Goal: Find specific page/section: Locate a particular part of the current website

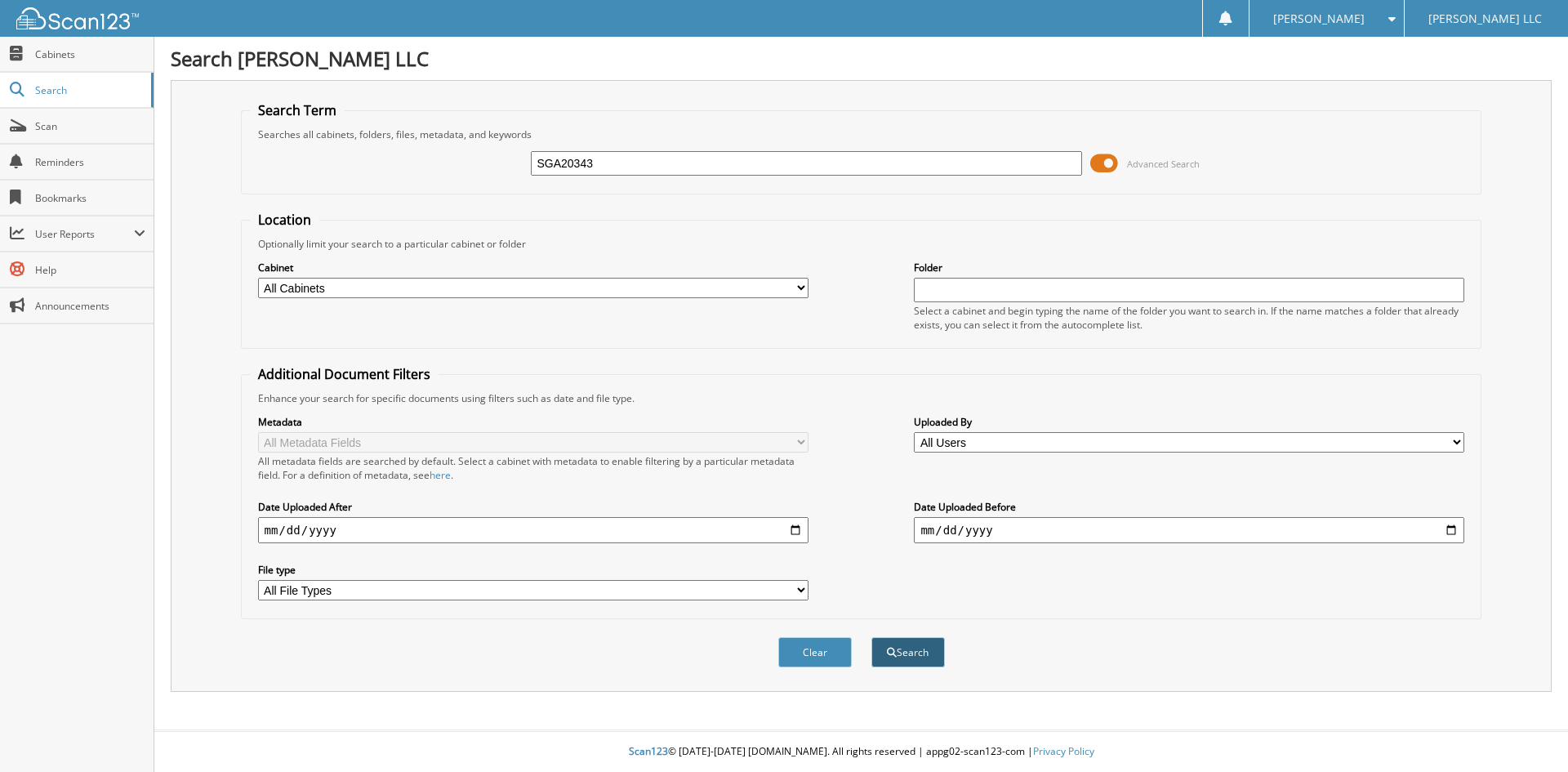
type input "SGA20343"
click at [888, 651] on span "submit" at bounding box center [892, 652] width 10 height 10
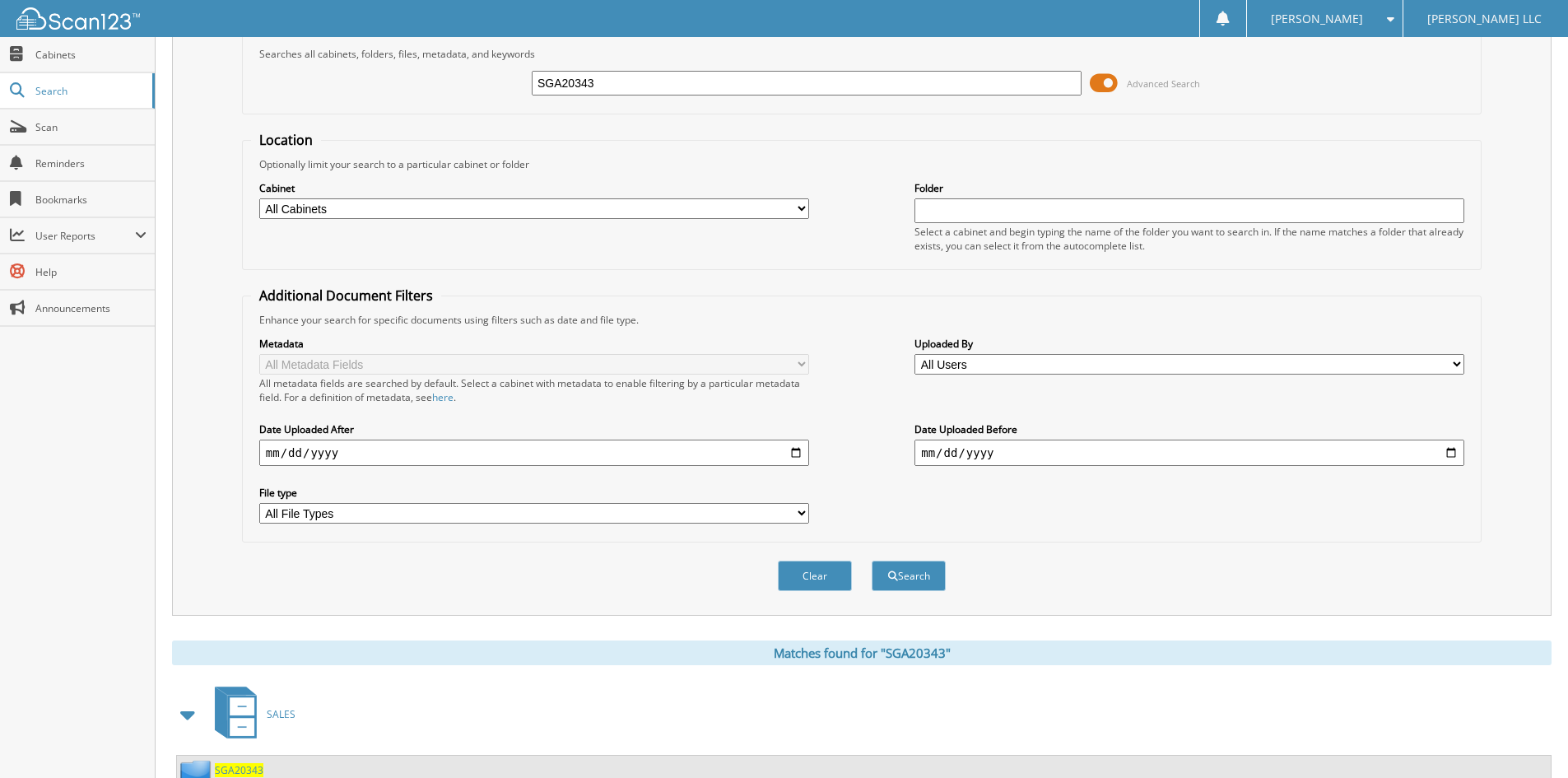
scroll to position [207, 0]
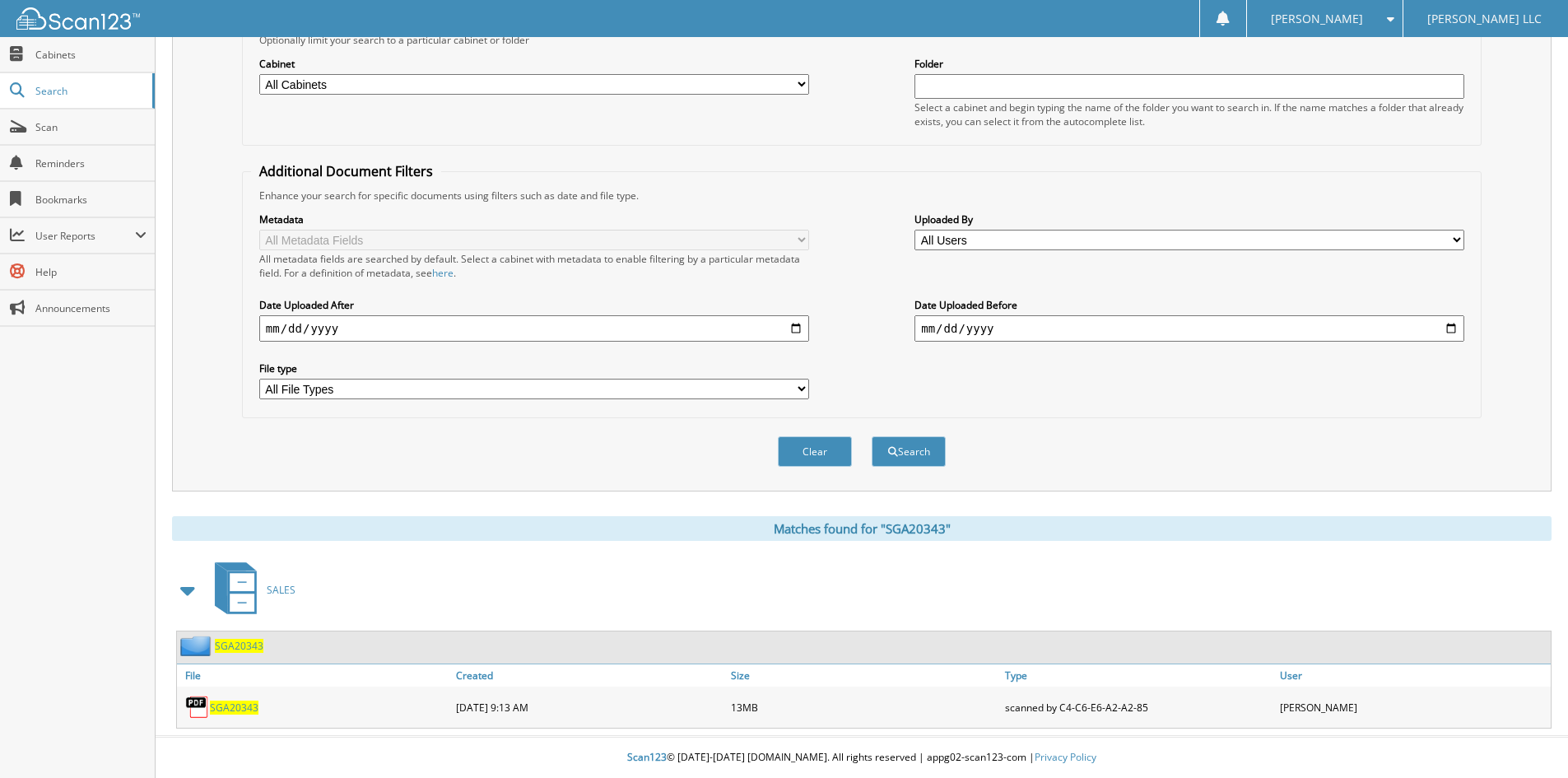
click at [225, 706] on span "SGA20343" at bounding box center [235, 707] width 48 height 14
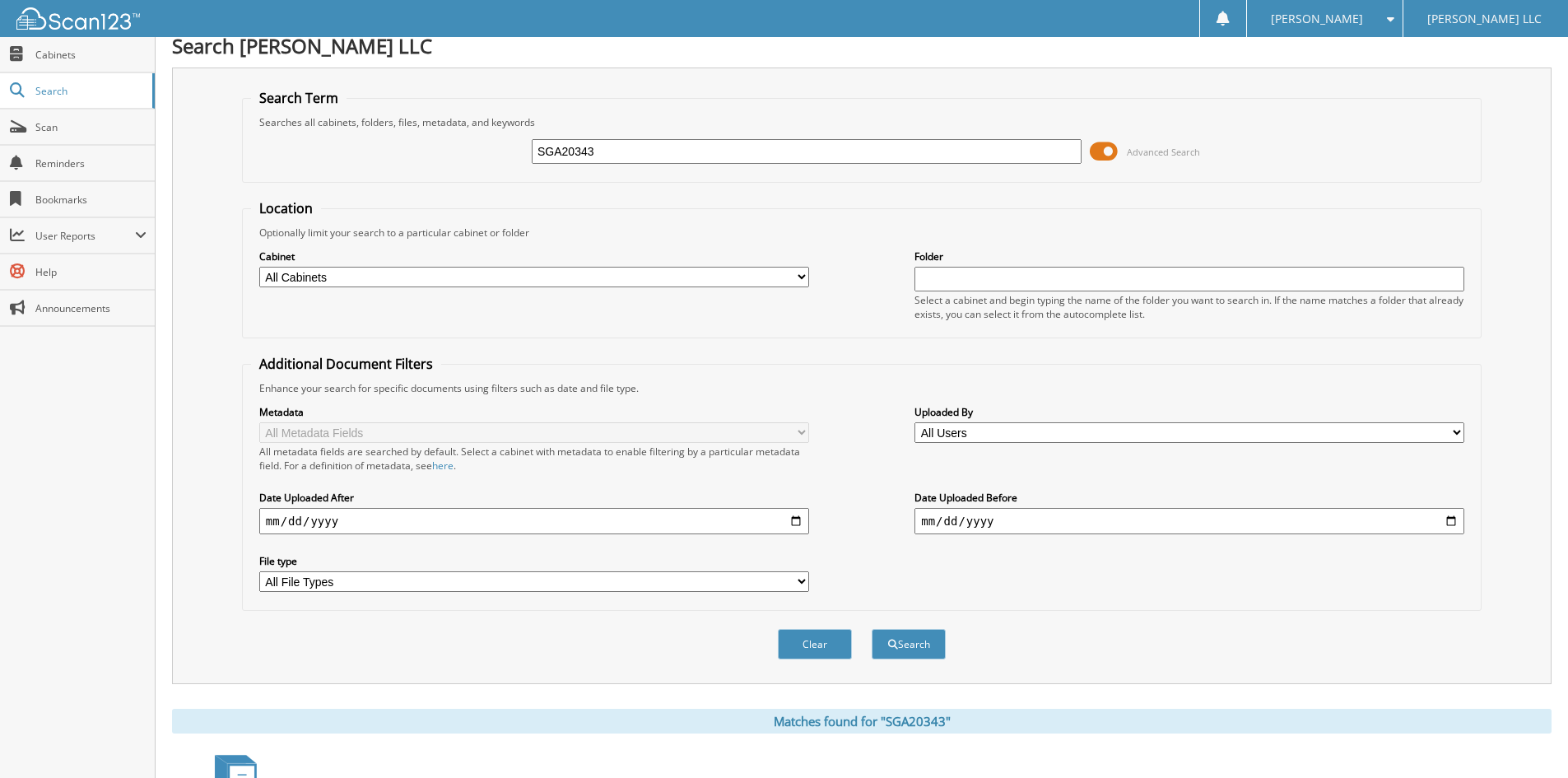
scroll to position [0, 0]
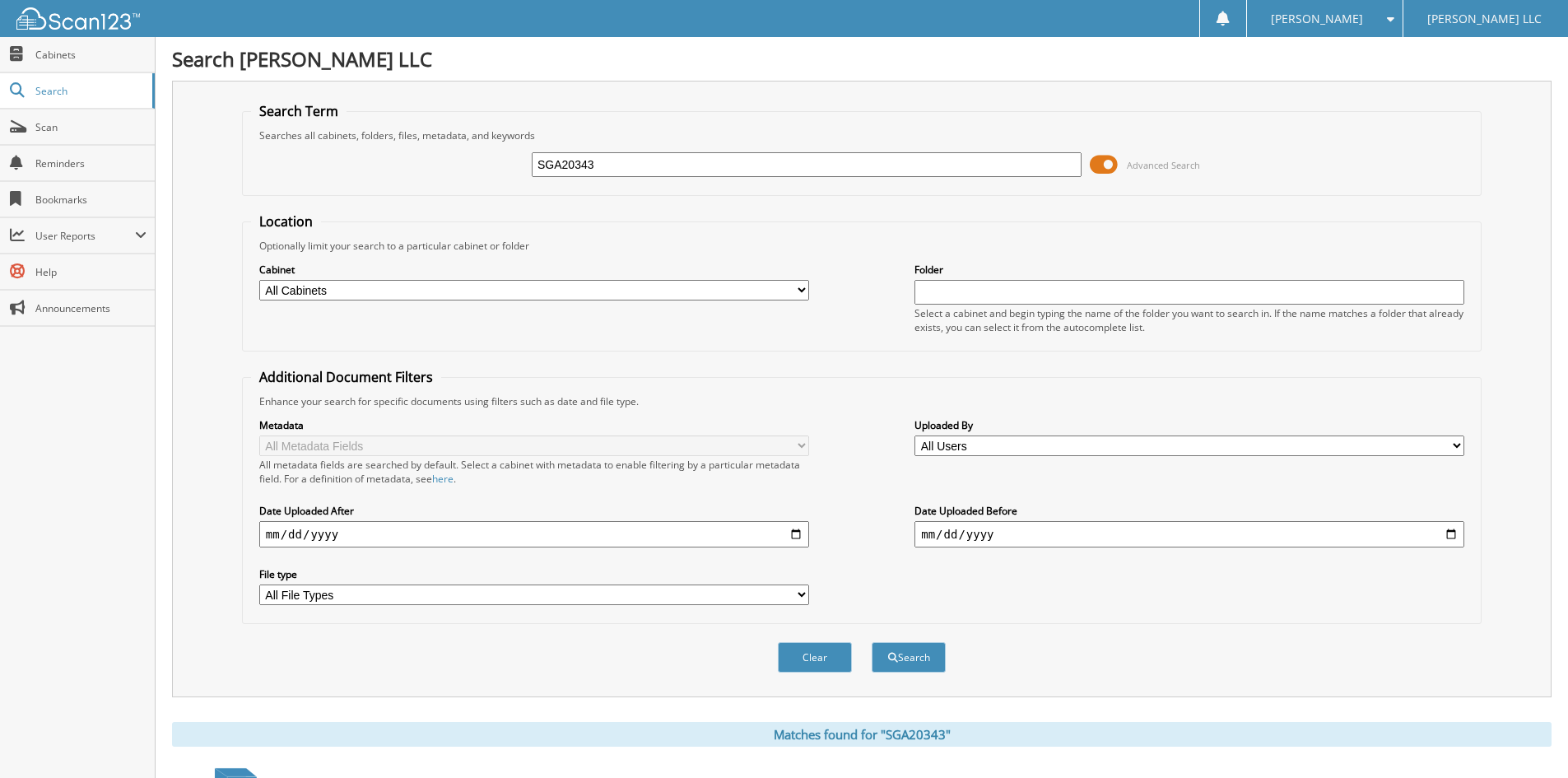
drag, startPoint x: 478, startPoint y: 174, endPoint x: 267, endPoint y: 179, distance: 211.1
click at [271, 177] on div "SGA20343 Advanced Search" at bounding box center [862, 165] width 1222 height 45
type input "rre01662"
click at [918, 648] on button "Search" at bounding box center [909, 657] width 74 height 31
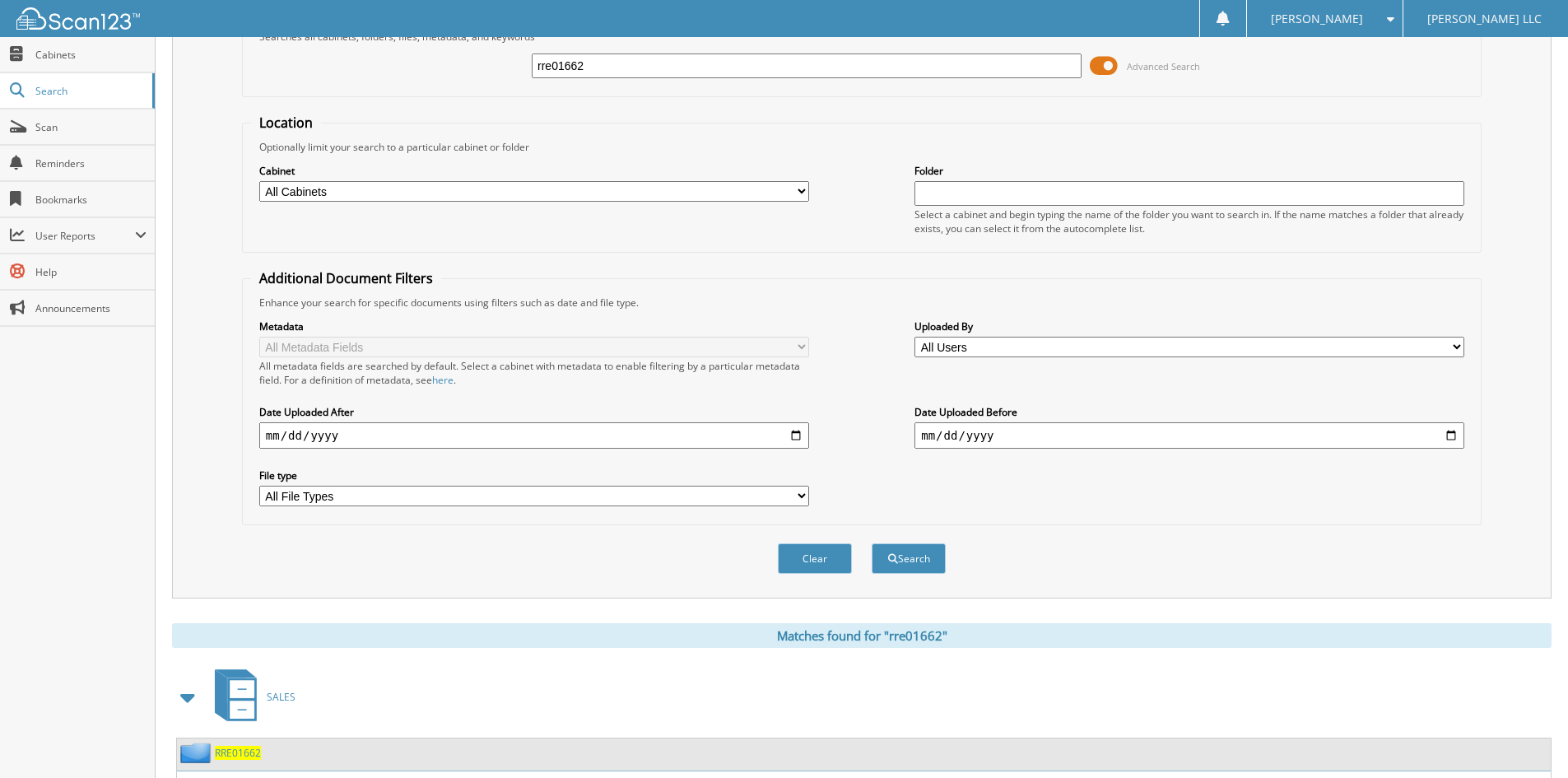
scroll to position [207, 0]
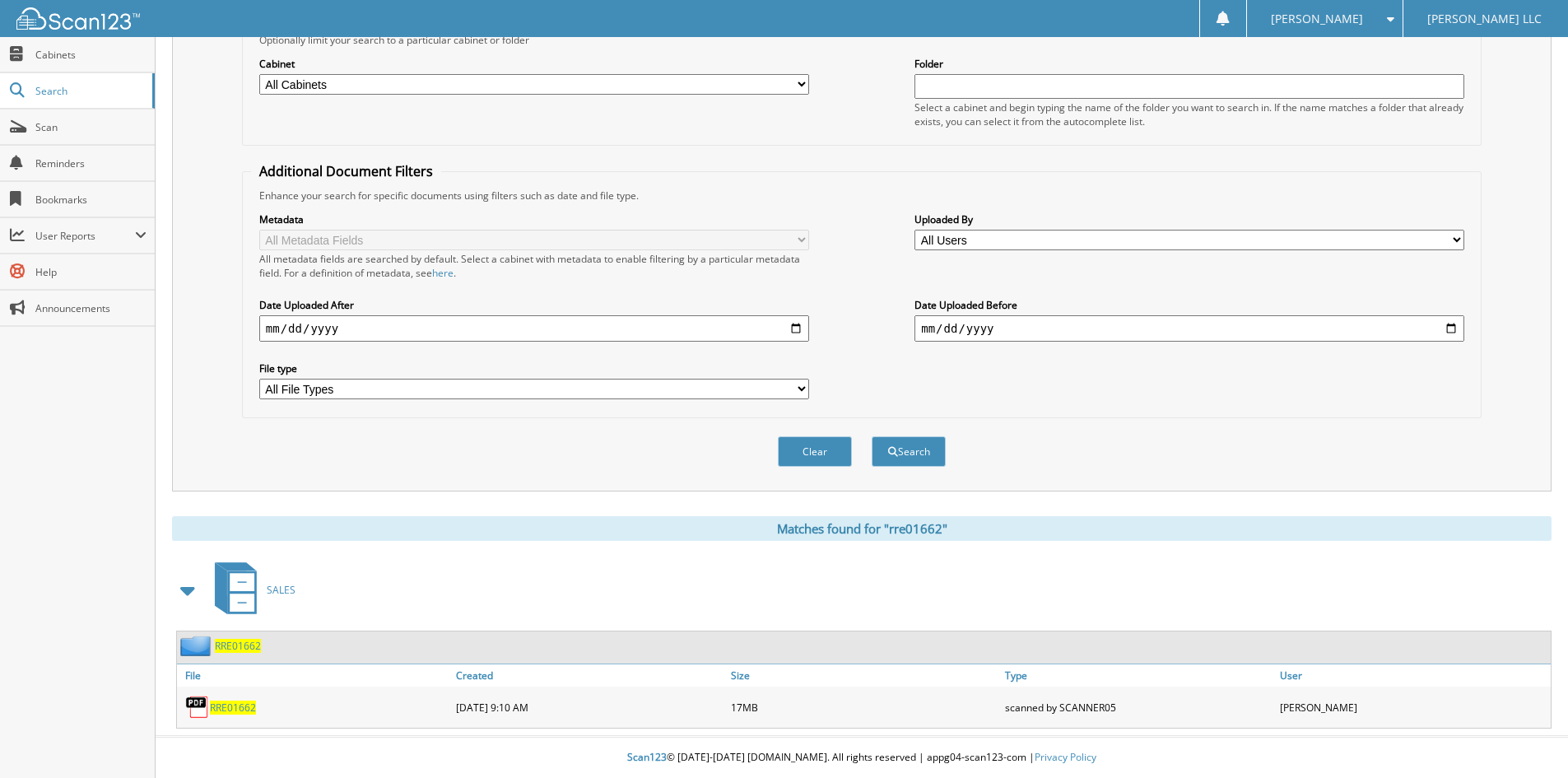
click at [226, 713] on span "RRE01662" at bounding box center [234, 707] width 47 height 14
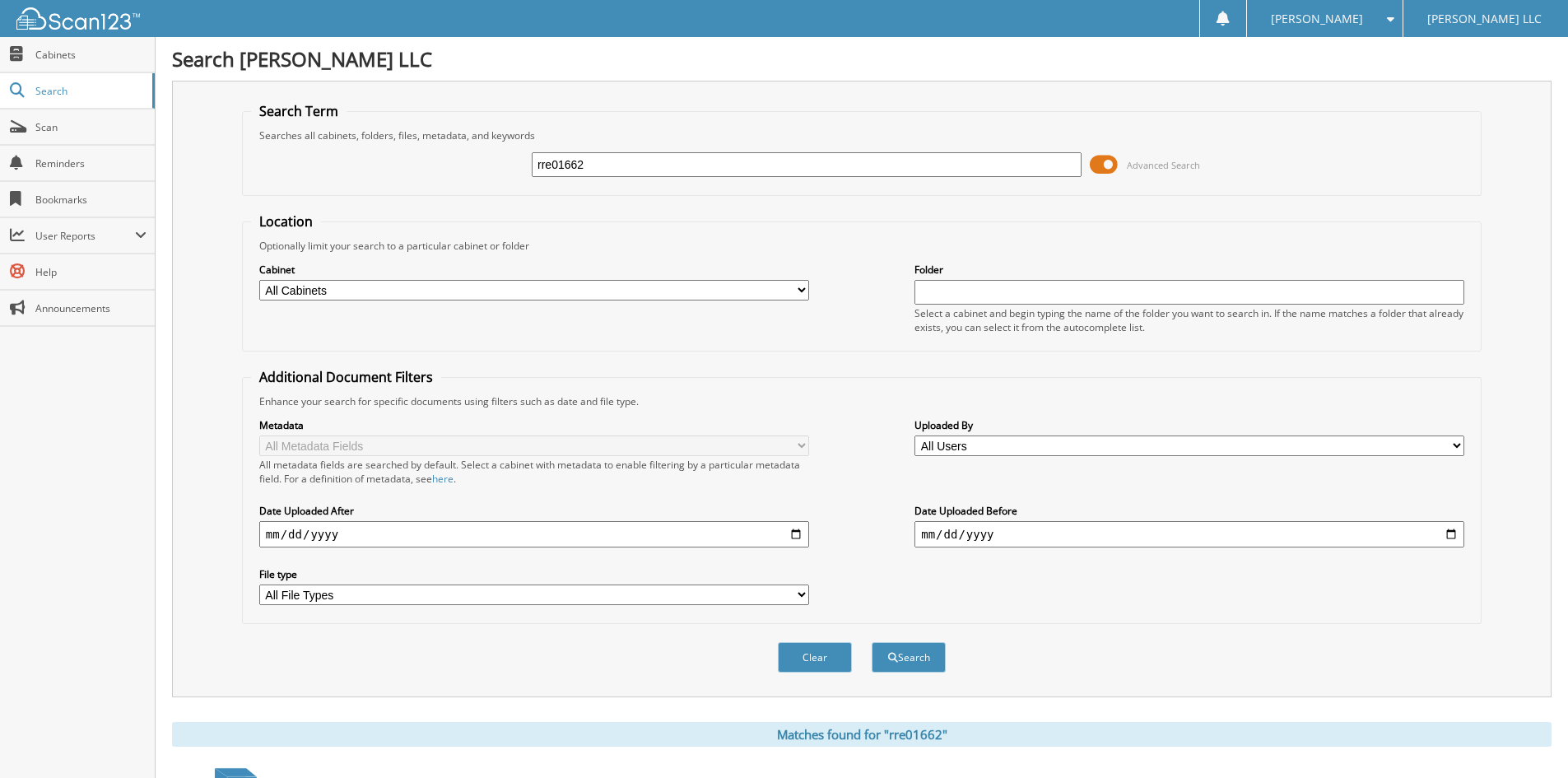
drag, startPoint x: 637, startPoint y: 171, endPoint x: 289, endPoint y: 145, distance: 349.0
click at [289, 145] on div "rre01662 Advanced Search" at bounding box center [862, 165] width 1222 height 45
type input "PRE30913"
click at [902, 669] on button "Search" at bounding box center [909, 657] width 74 height 31
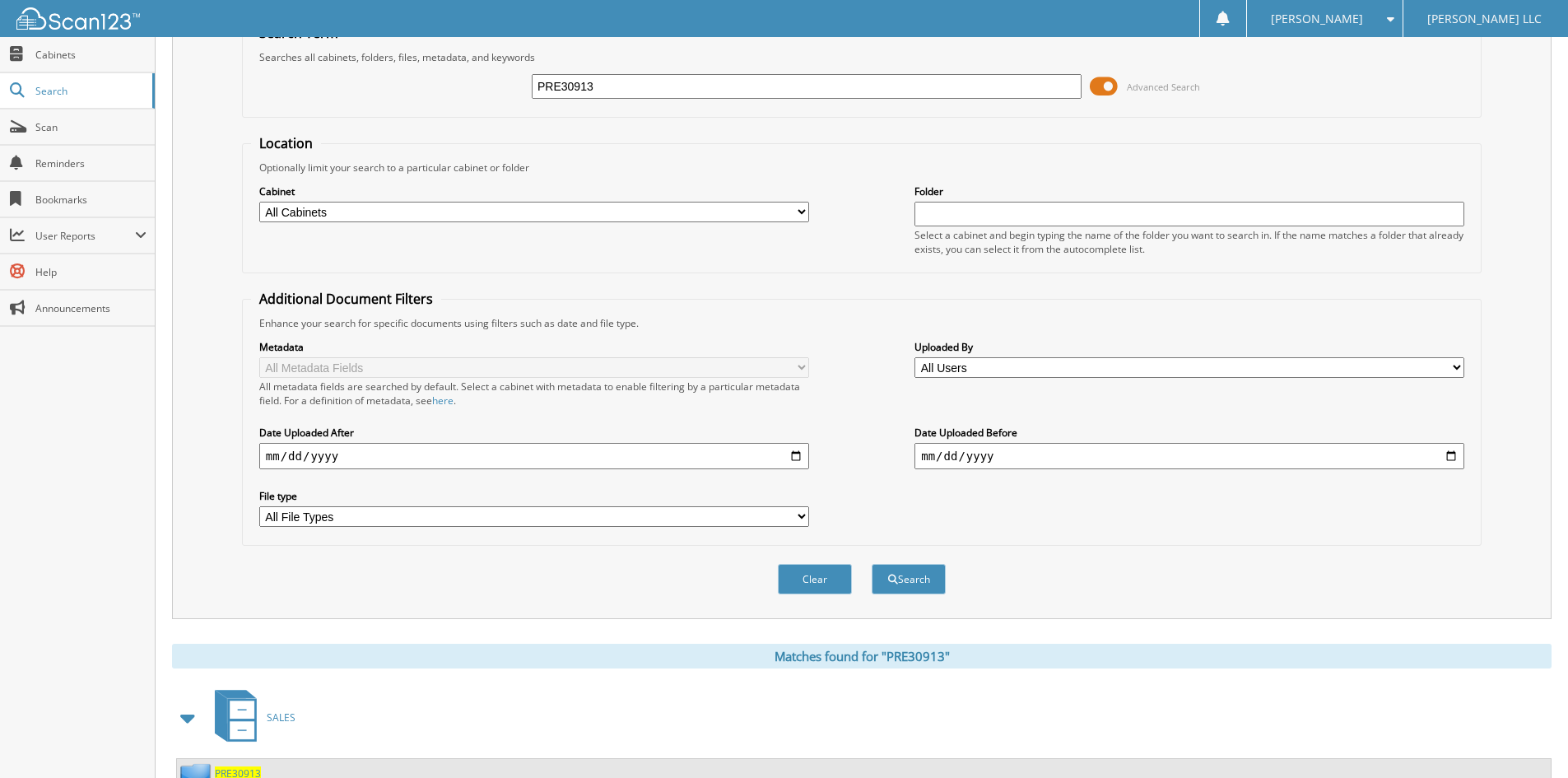
scroll to position [207, 0]
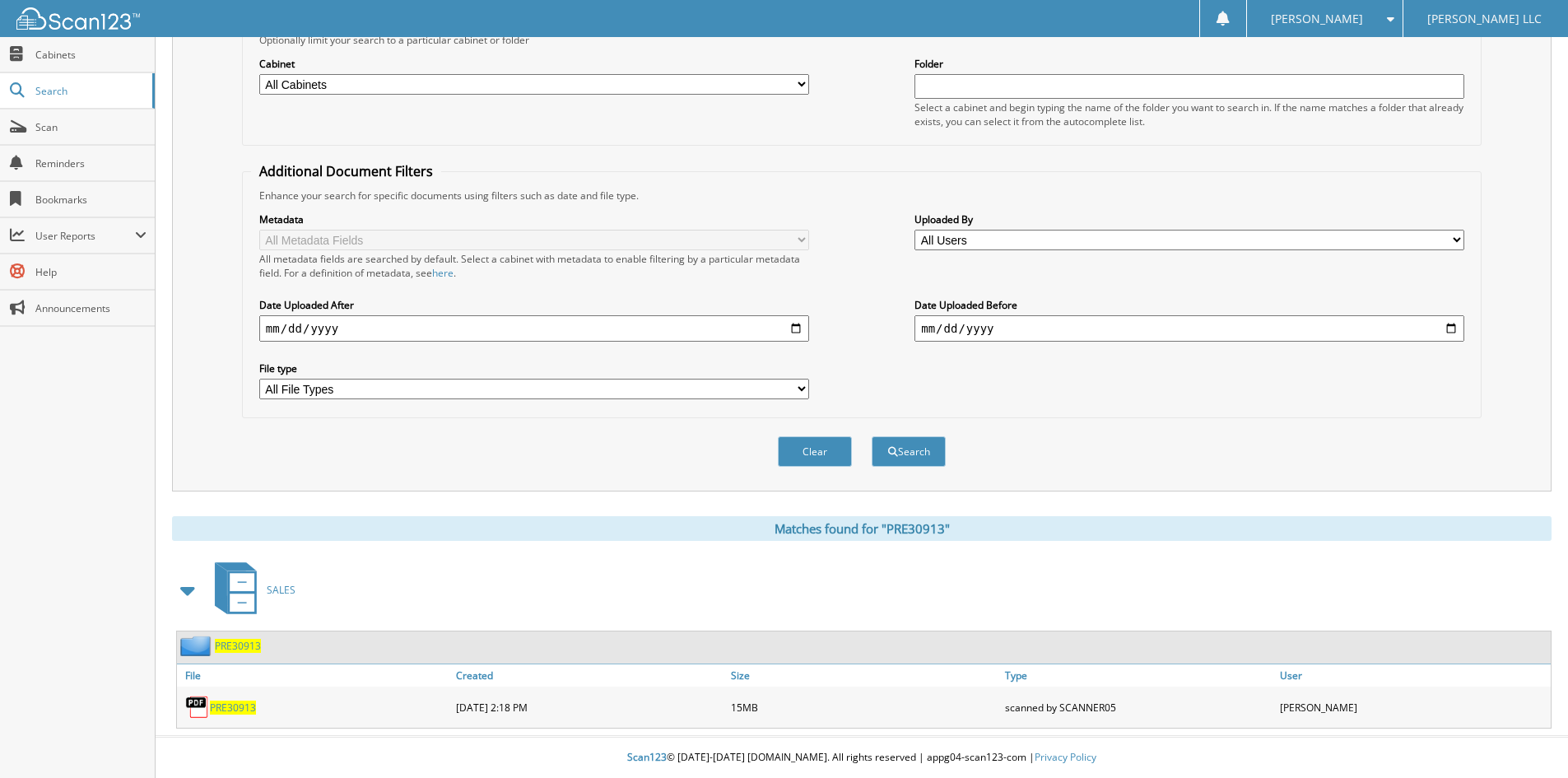
click at [220, 712] on span "PRE30913" at bounding box center [234, 707] width 47 height 14
